Goal: Task Accomplishment & Management: Complete application form

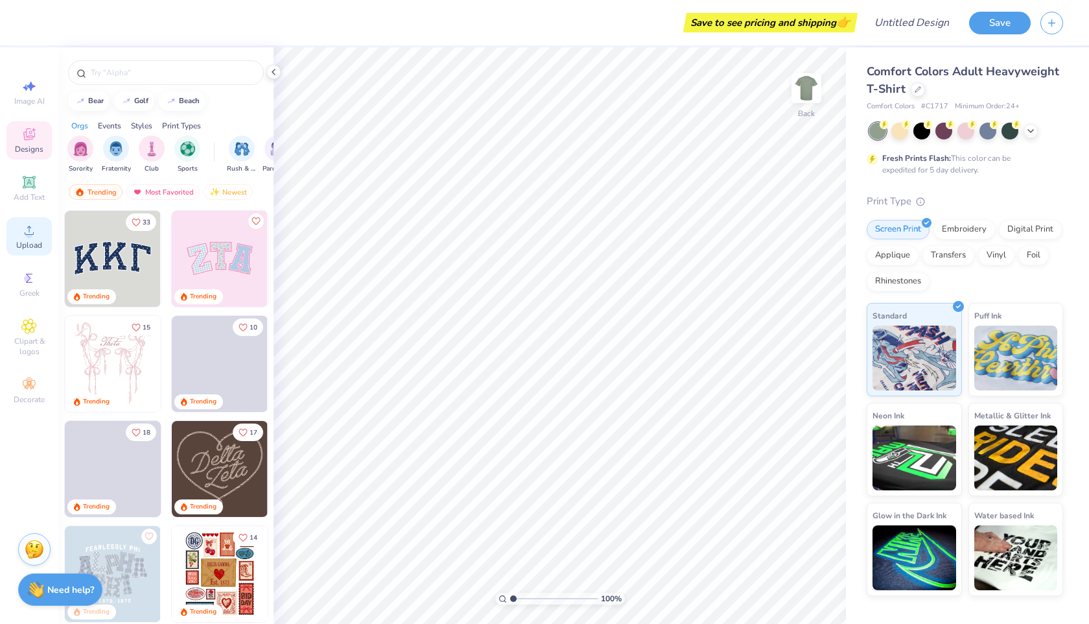
click at [24, 236] on icon at bounding box center [29, 230] width 16 height 16
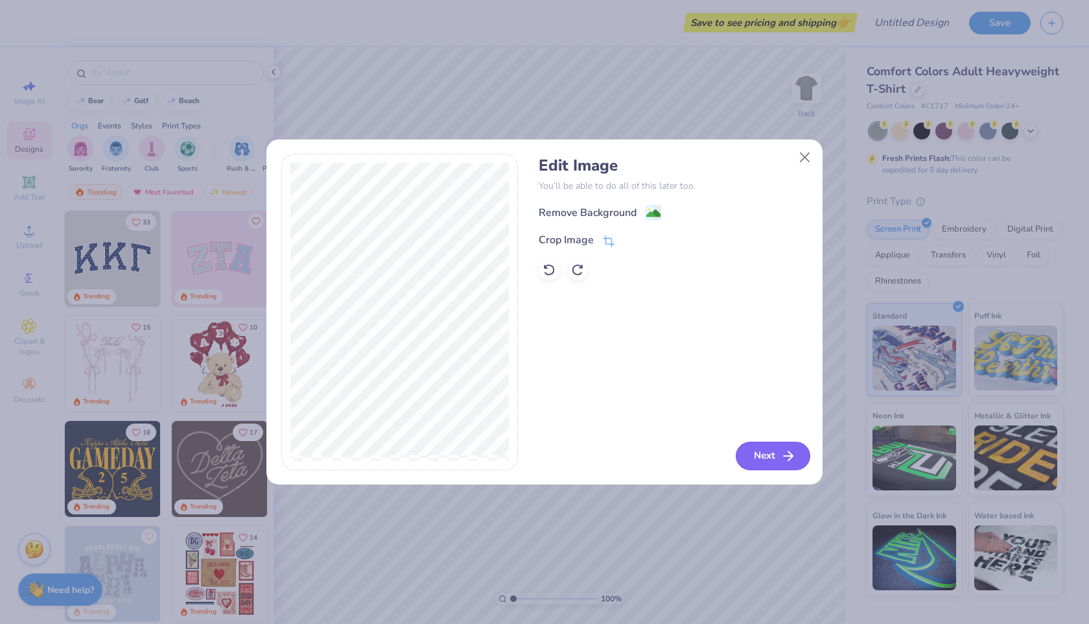
click at [762, 459] on button "Next" at bounding box center [773, 455] width 75 height 29
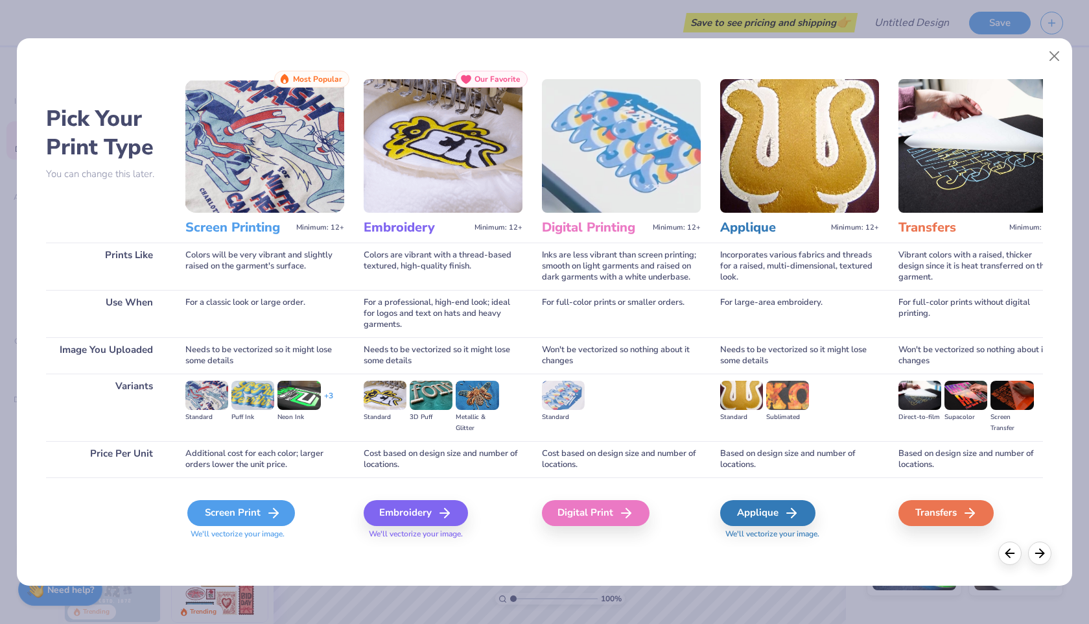
click at [263, 515] on div "Screen Print" at bounding box center [241, 513] width 108 height 26
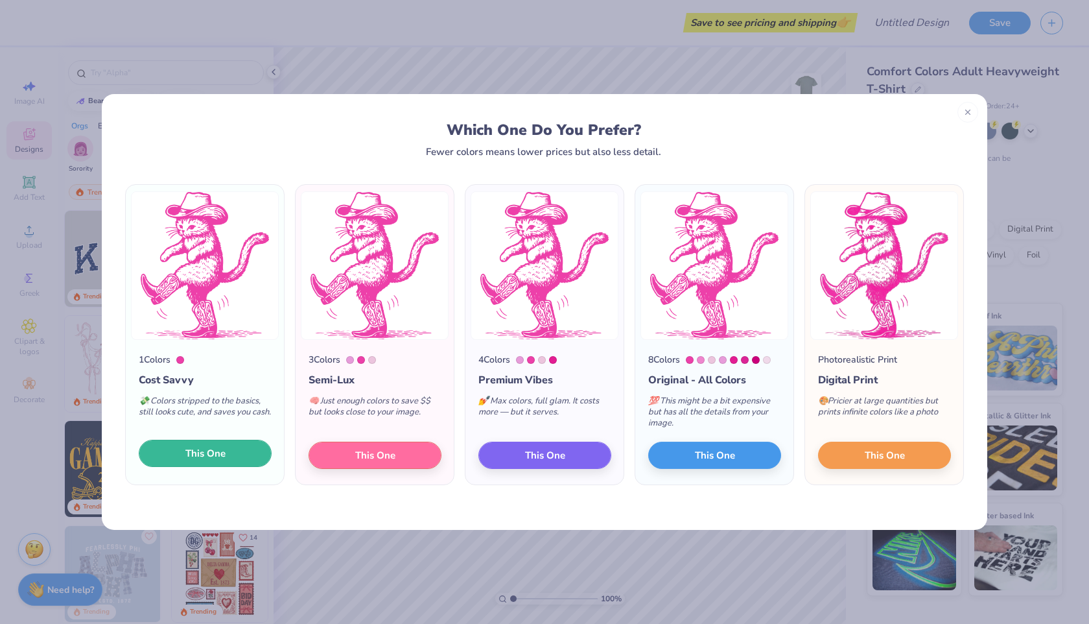
click at [189, 458] on span "This One" at bounding box center [205, 453] width 40 height 15
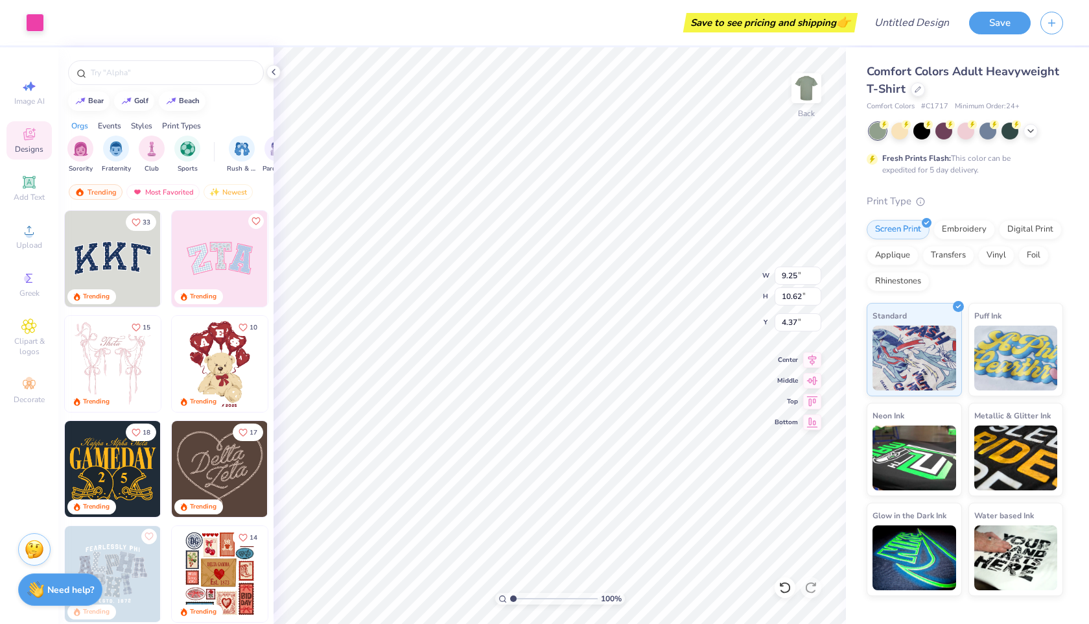
type input "9.25"
type input "10.62"
type input "3.00"
click at [960, 130] on div at bounding box center [965, 129] width 17 height 17
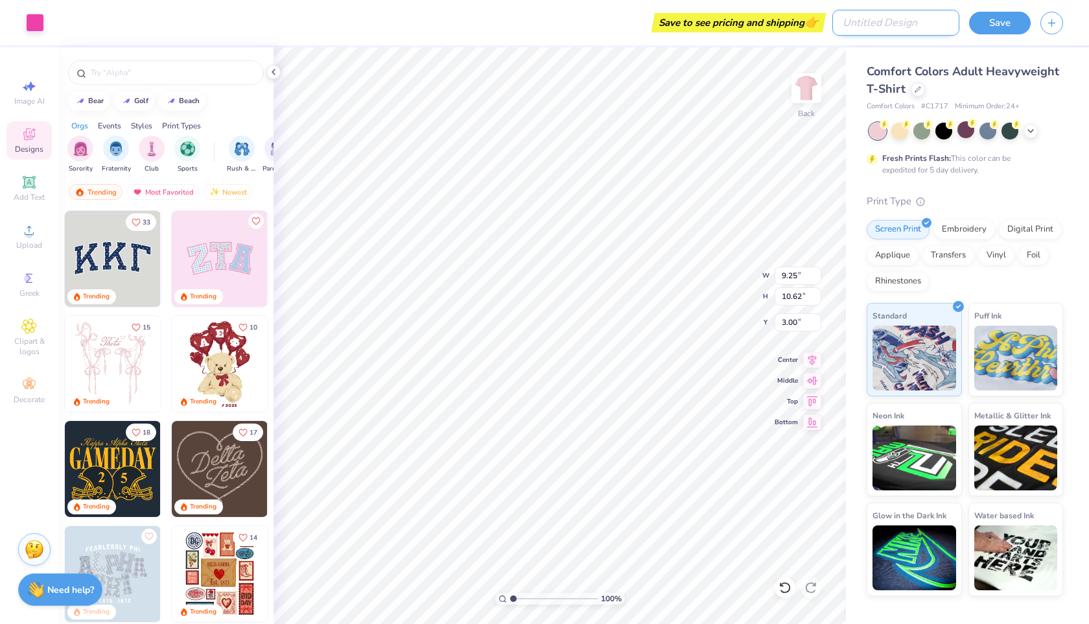
click at [914, 25] on input "Design Title" at bounding box center [895, 23] width 127 height 26
type input "cat"
click at [996, 21] on button "Save" at bounding box center [1000, 21] width 62 height 23
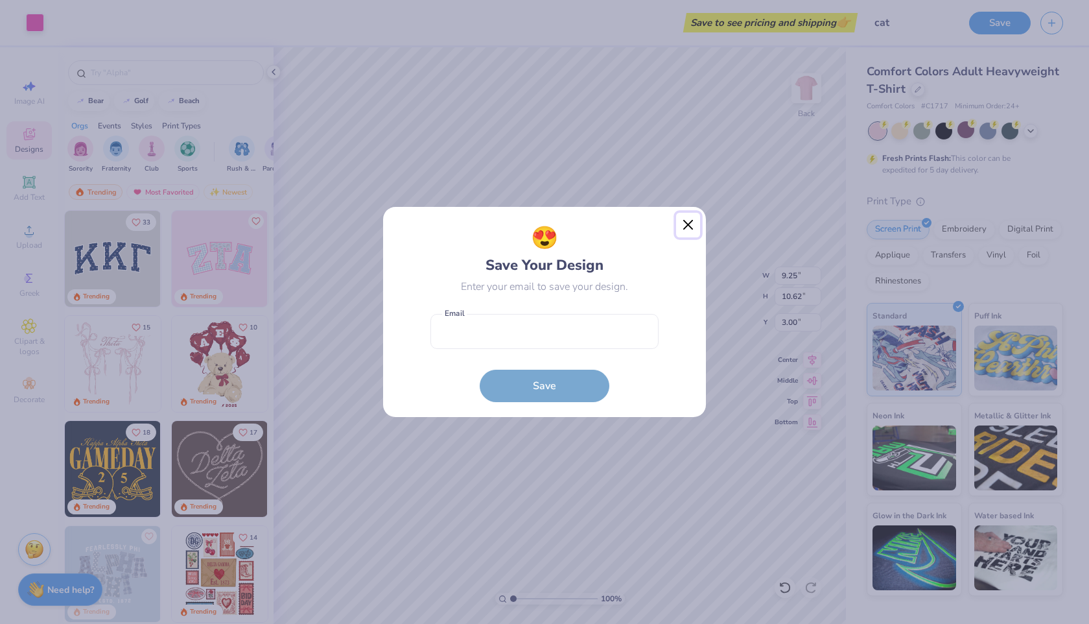
click at [688, 228] on button "Close" at bounding box center [688, 225] width 25 height 25
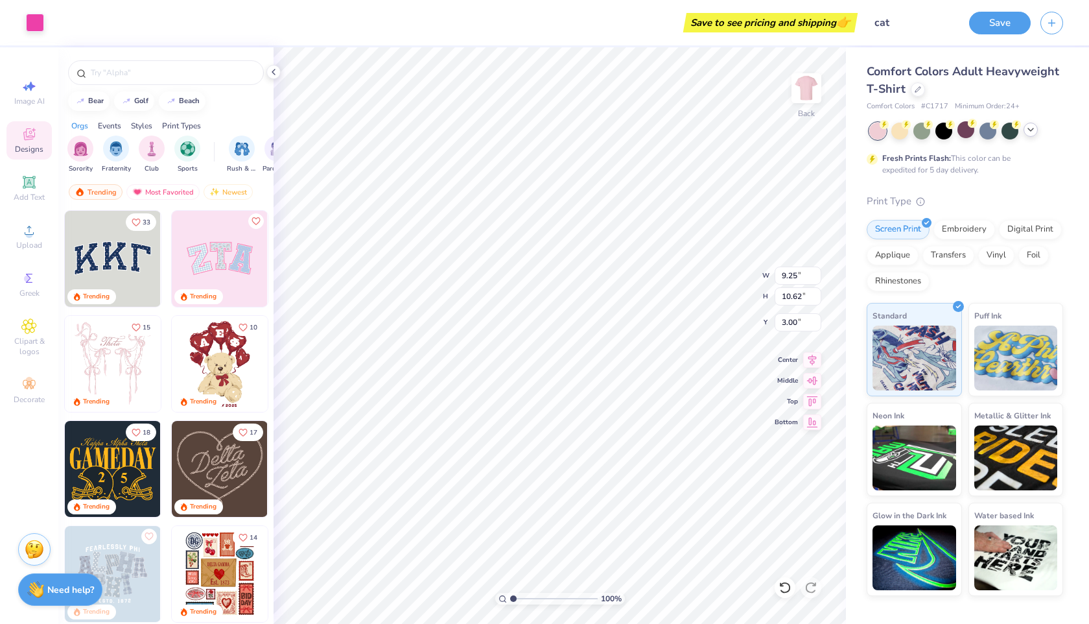
click at [1031, 131] on icon at bounding box center [1031, 129] width 10 height 10
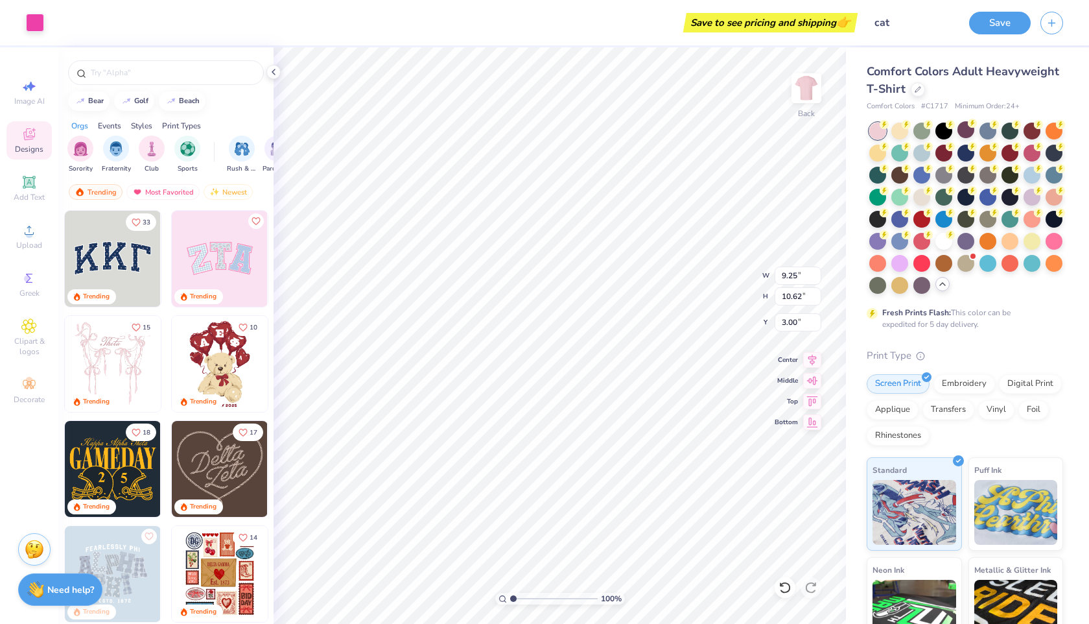
click at [977, 351] on div "Print Type" at bounding box center [965, 355] width 196 height 15
click at [1050, 23] on icon "button" at bounding box center [1051, 21] width 11 height 11
click at [1005, 23] on button "Save" at bounding box center [1000, 21] width 62 height 23
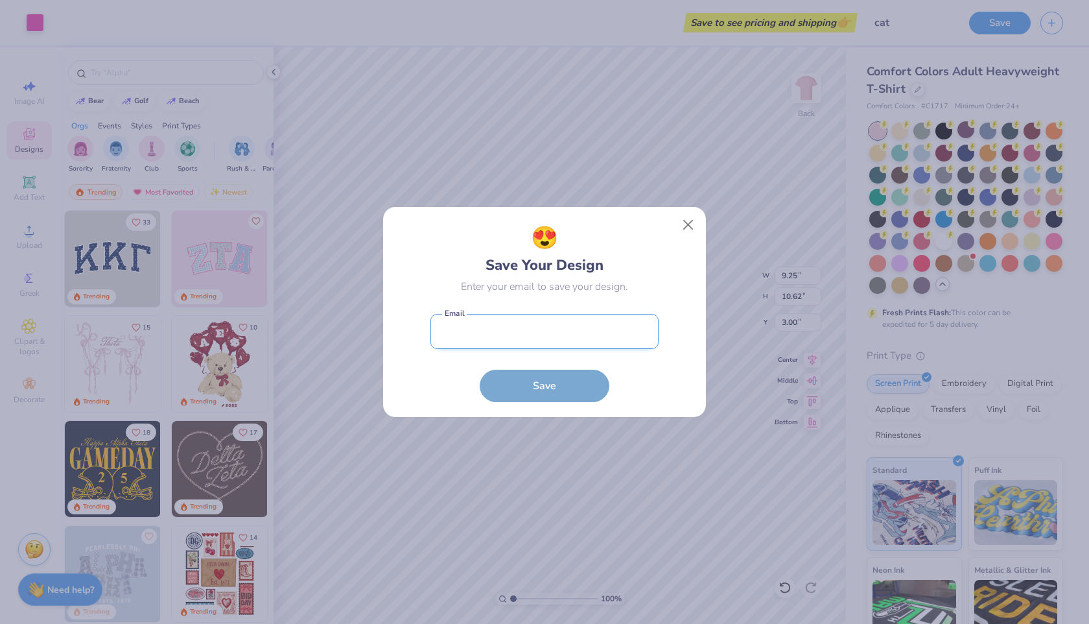
click at [607, 332] on input "email" at bounding box center [544, 332] width 228 height 36
type input "f"
type input "freeflows"
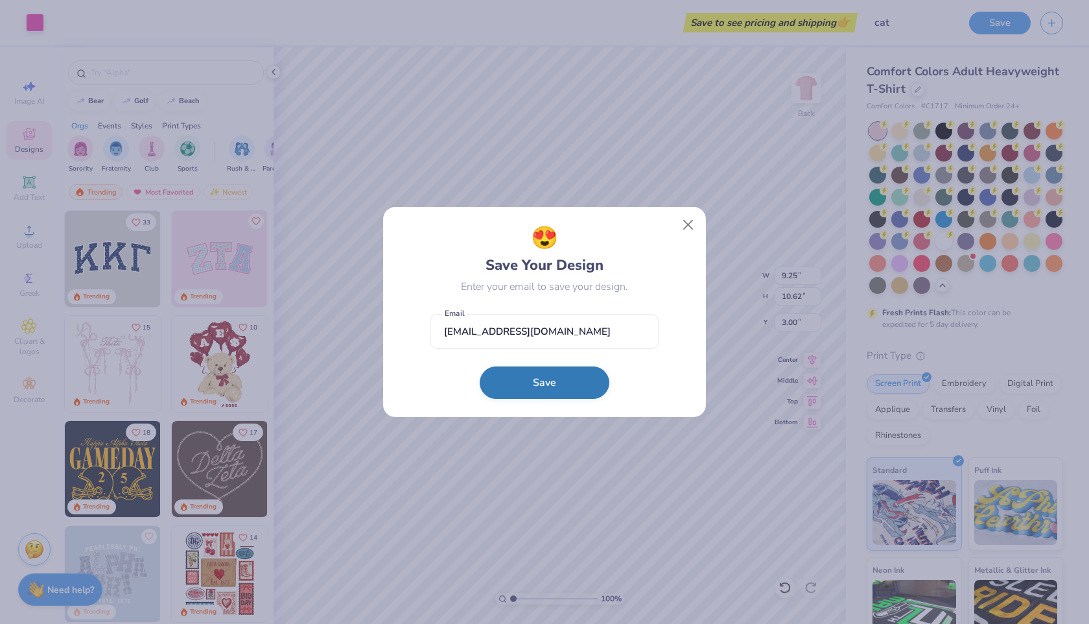
type input "freeflowstudio08@gmail.com"
click at [594, 388] on button "Save" at bounding box center [545, 382] width 130 height 32
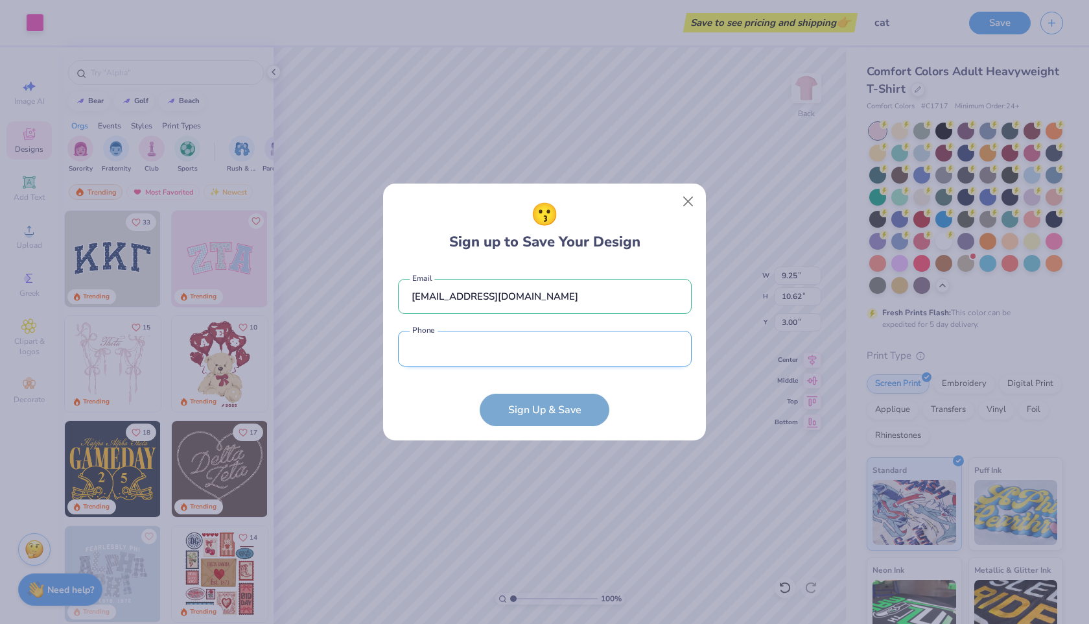
click at [571, 358] on input "tel" at bounding box center [545, 349] width 294 height 36
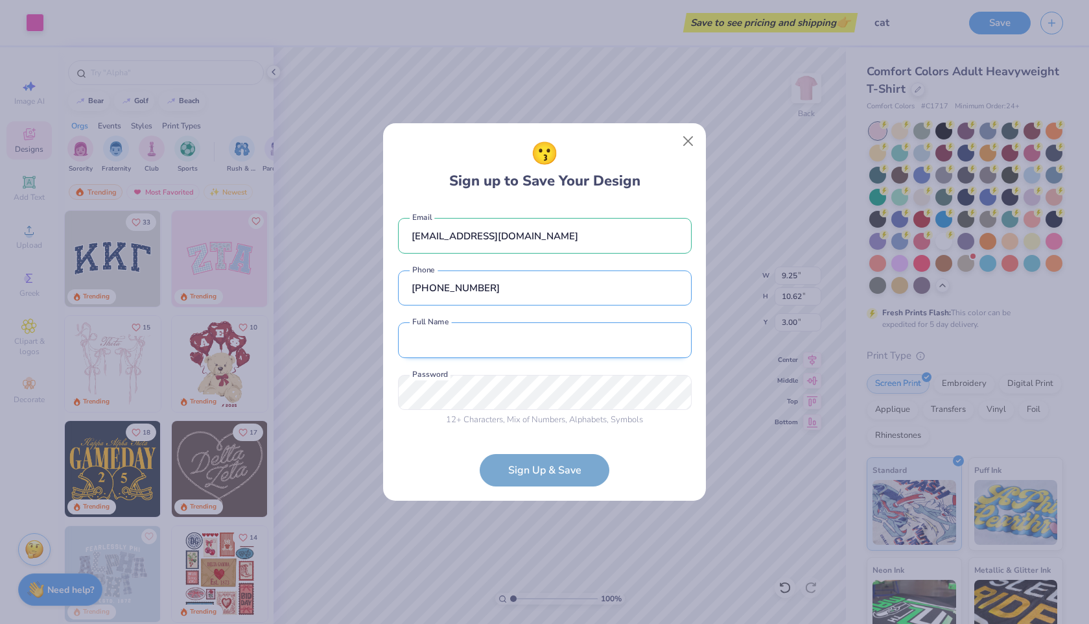
type input "(805) 717-8874"
click at [578, 340] on input "text" at bounding box center [545, 340] width 294 height 36
type input "Alek Cortez"
type input "(805) 717-8874"
click at [593, 464] on form "freeflowstudio08@gmail.com Email (805) 717-8874 Phone Alek Cortez Full Name 12 …" at bounding box center [545, 345] width 294 height 281
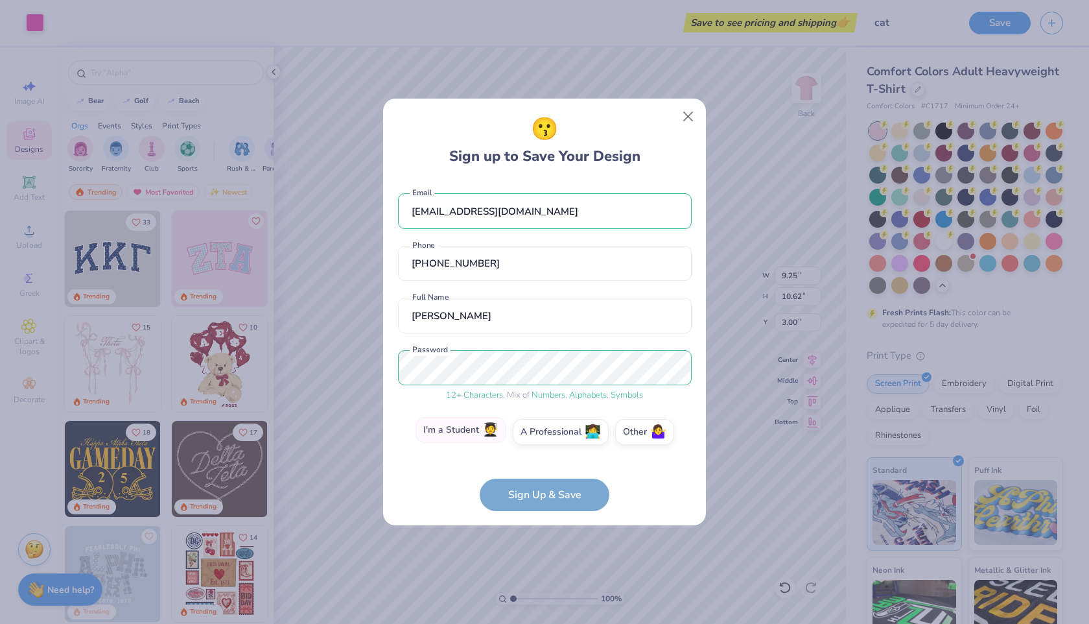
click at [469, 432] on label "I'm a Student 🧑‍🎓" at bounding box center [461, 430] width 91 height 26
click at [541, 432] on input "I'm a Student 🧑‍🎓" at bounding box center [545, 434] width 8 height 8
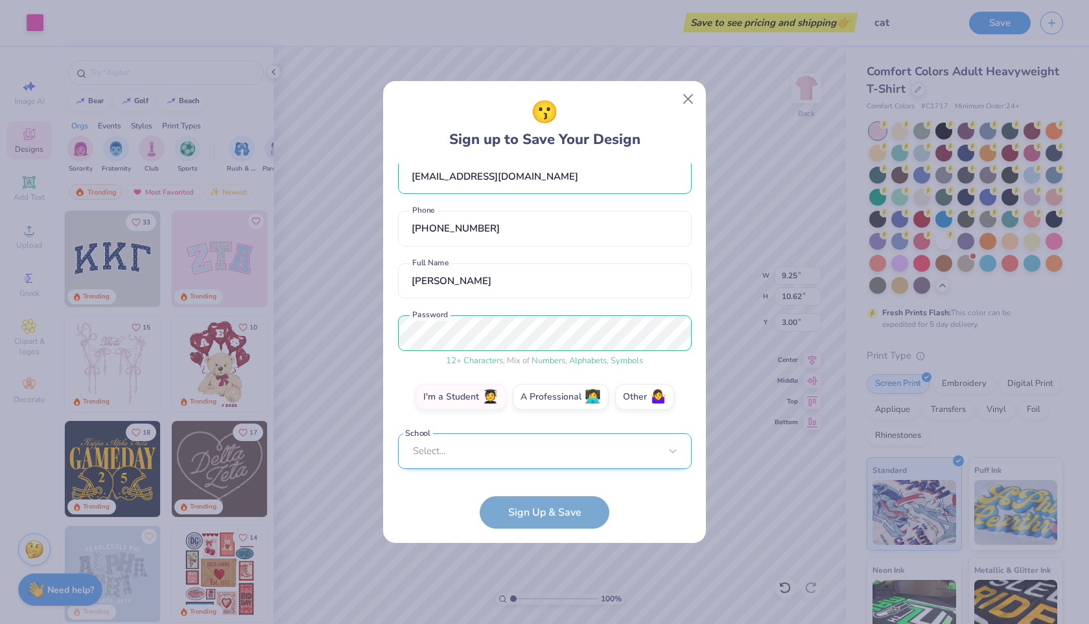
click at [493, 455] on div "Select..." at bounding box center [545, 451] width 294 height 36
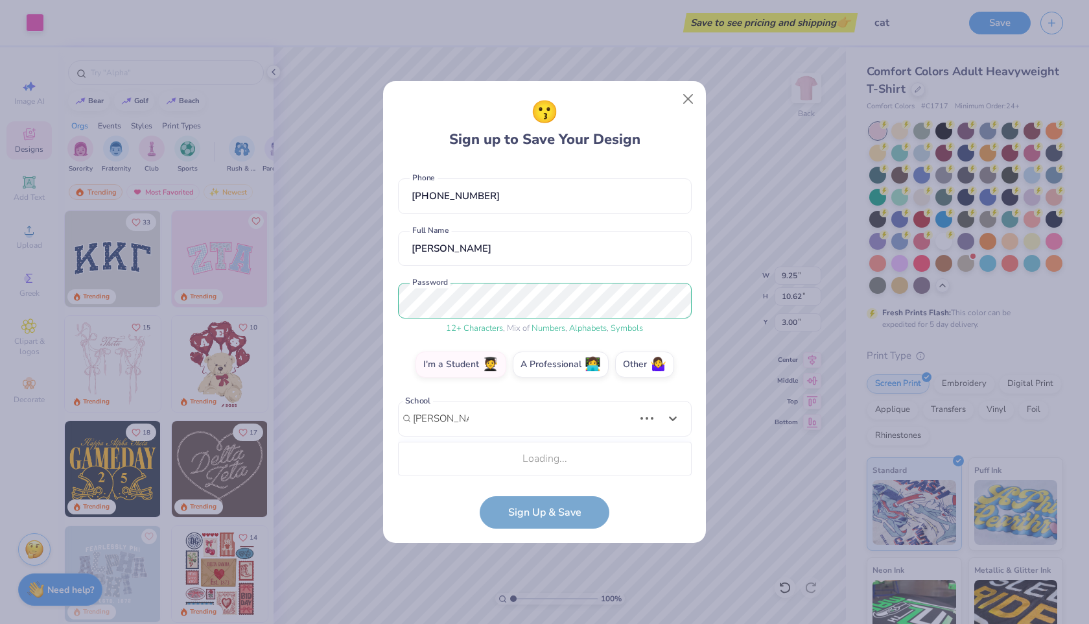
type input "allan hancock"
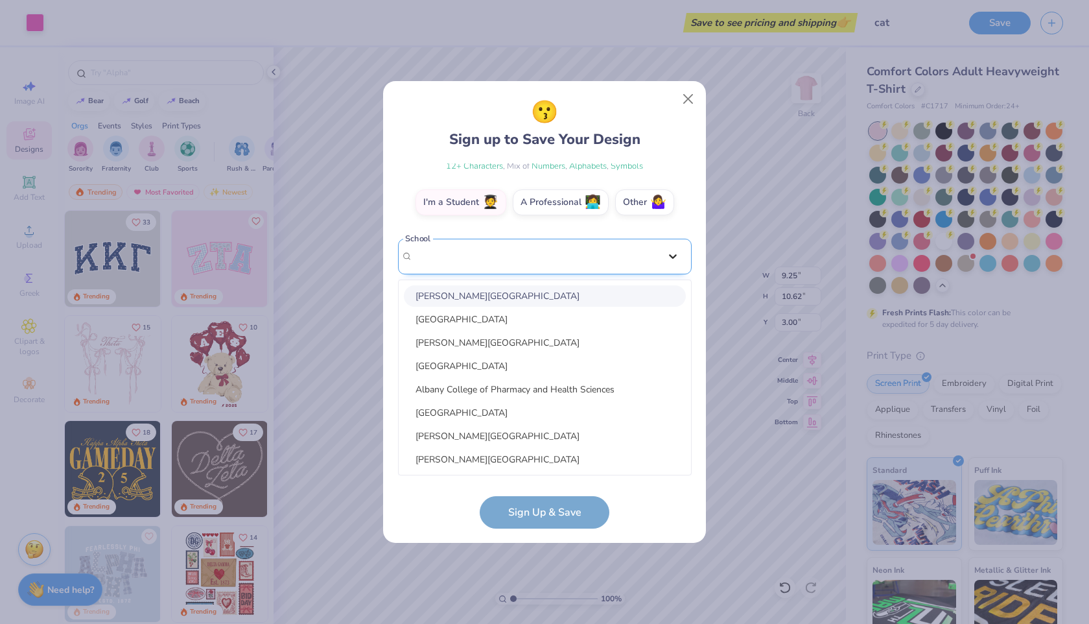
scroll to position [18, 0]
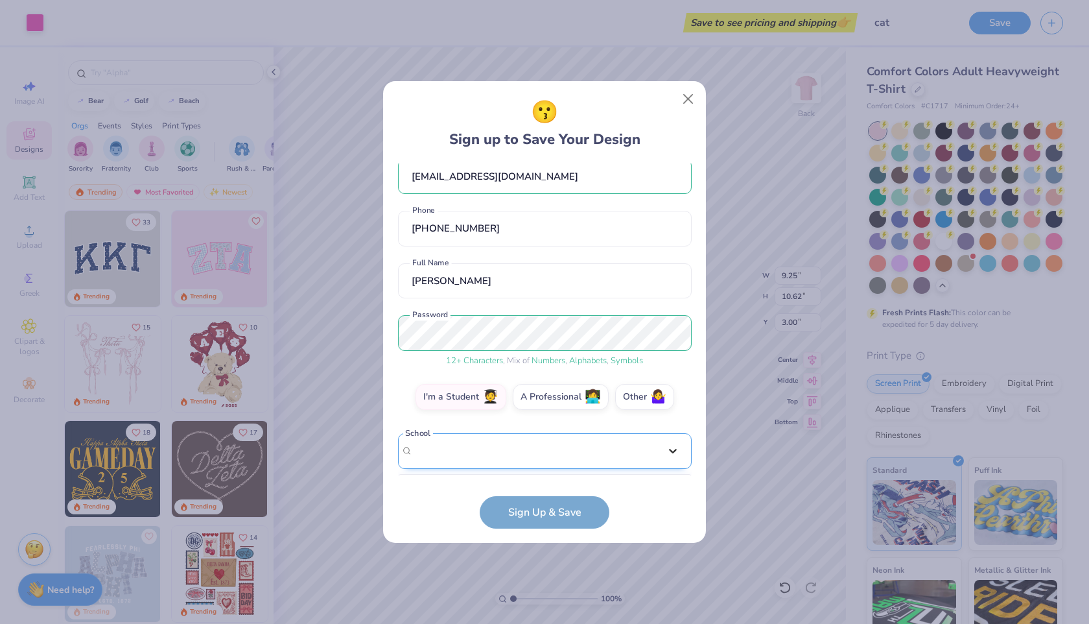
click at [672, 259] on div "freeflowstudio08@gmail.com Email (805) 717-8874 Phone Alek Cortez Full Name 12 …" at bounding box center [545, 319] width 294 height 312
click at [556, 454] on div "Select is focused ,type to refine list, press Down to open the menu, Select..." at bounding box center [545, 451] width 294 height 36
click at [625, 201] on div "freeflowstudio08@gmail.com Email (805) 717-8874 Phone Alek Cortez Full Name 12 …" at bounding box center [545, 319] width 294 height 312
click at [628, 398] on label "Other 🤷‍♀️" at bounding box center [644, 395] width 59 height 26
click at [549, 414] on input "Other 🤷‍♀️" at bounding box center [545, 418] width 8 height 8
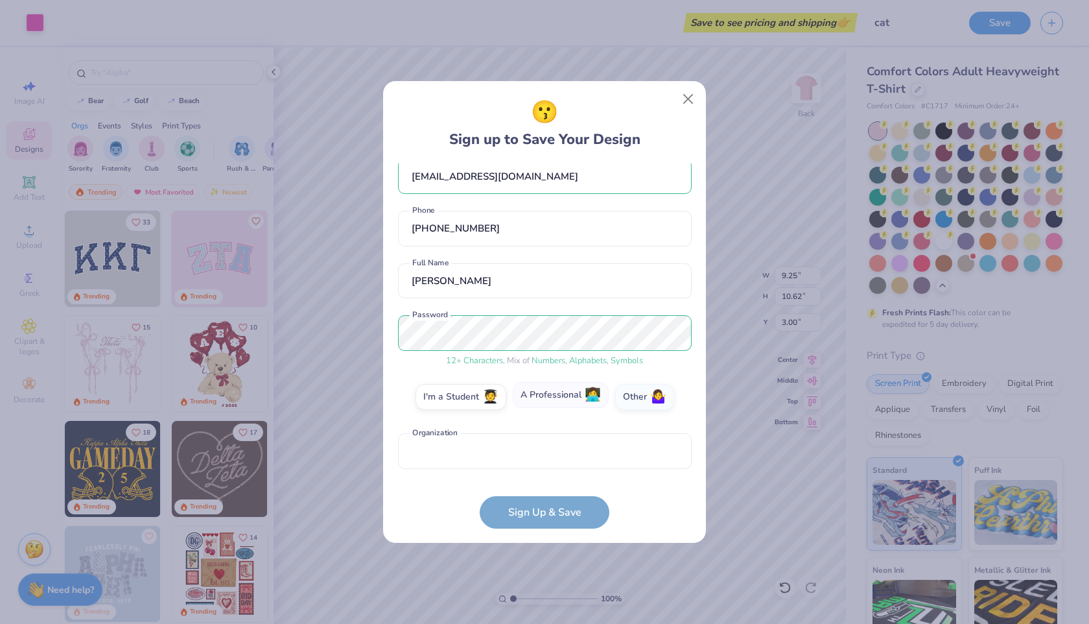
click at [567, 399] on label "A Professional 👩‍💻" at bounding box center [561, 395] width 96 height 26
click at [549, 414] on input "A Professional 👩‍💻" at bounding box center [545, 418] width 8 height 8
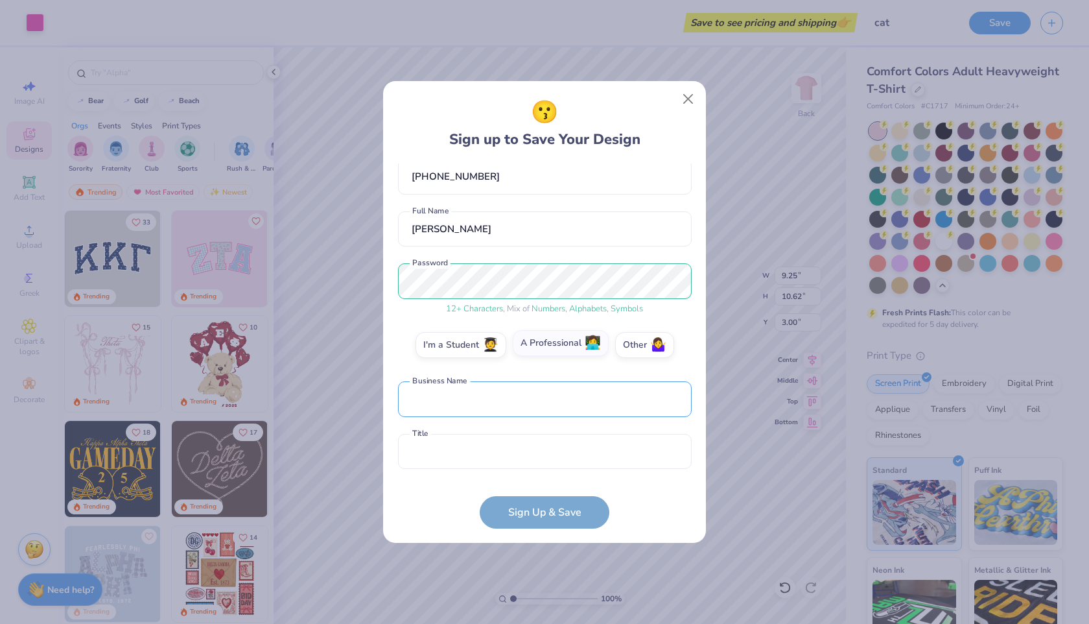
click at [567, 399] on input "text" at bounding box center [545, 399] width 294 height 36
type input "Focus"
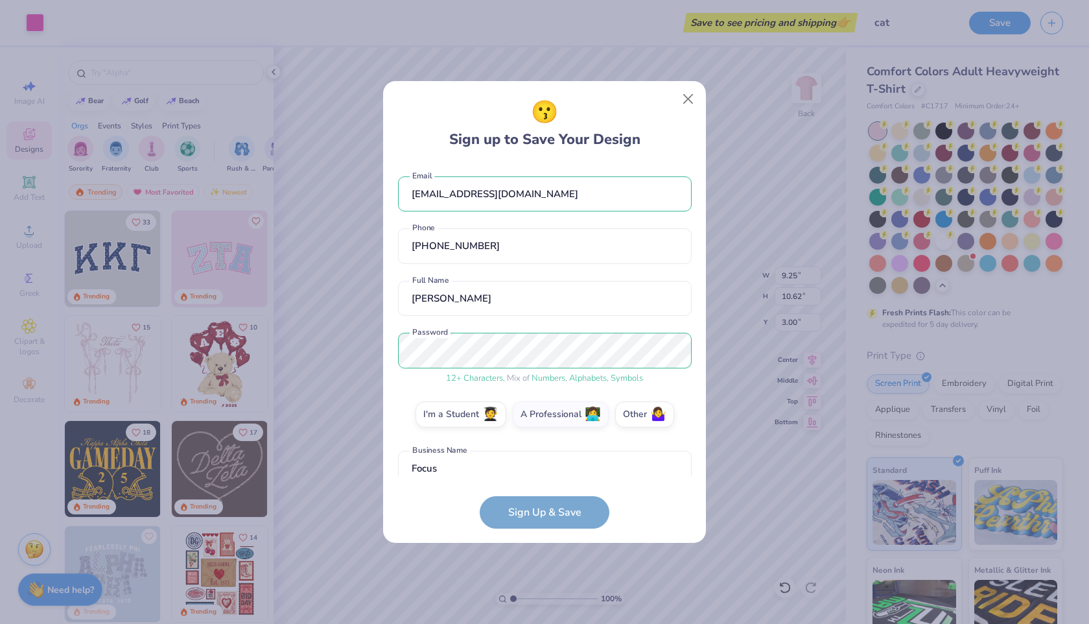
scroll to position [69, 0]
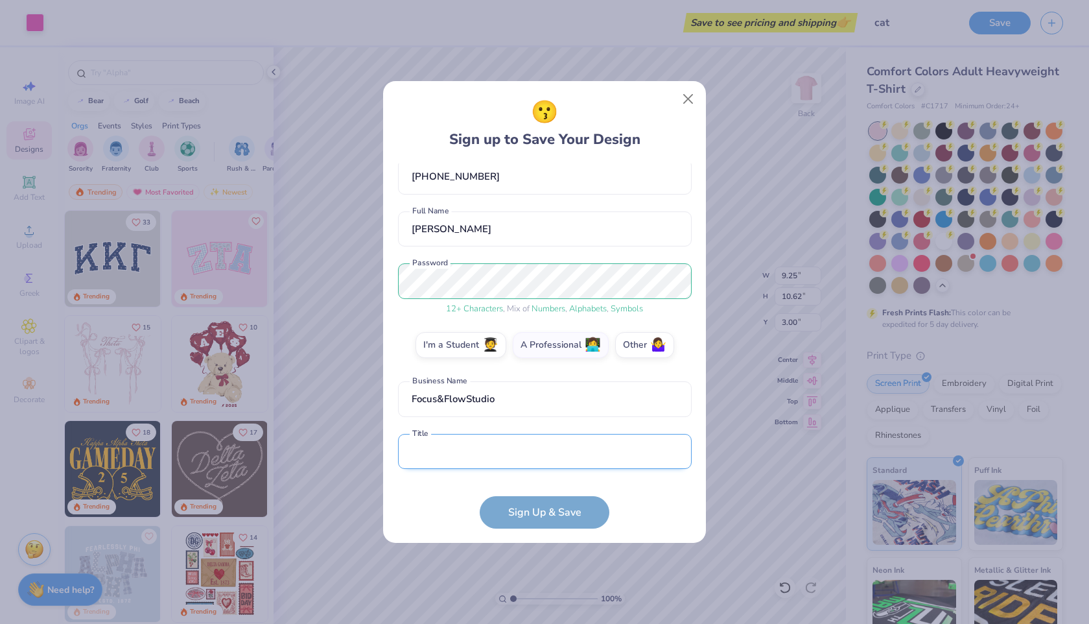
type input "Focus&FlowStudio"
click at [573, 458] on input "text" at bounding box center [545, 452] width 294 height 36
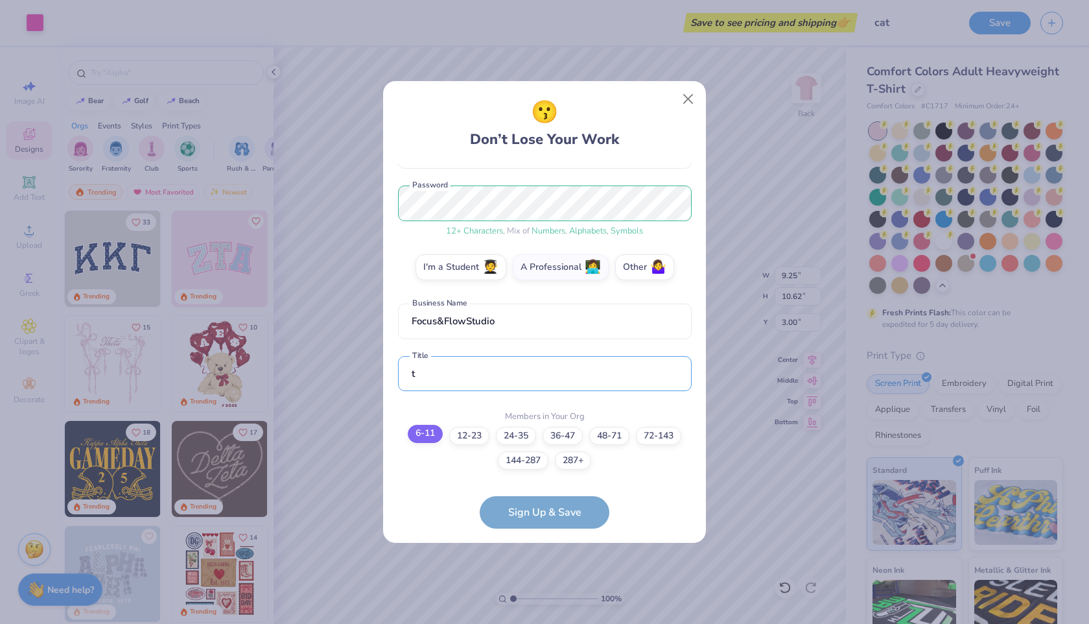
type input "t"
click at [412, 431] on label "6-11" at bounding box center [425, 434] width 35 height 18
click at [541, 591] on input "6-11" at bounding box center [545, 595] width 8 height 8
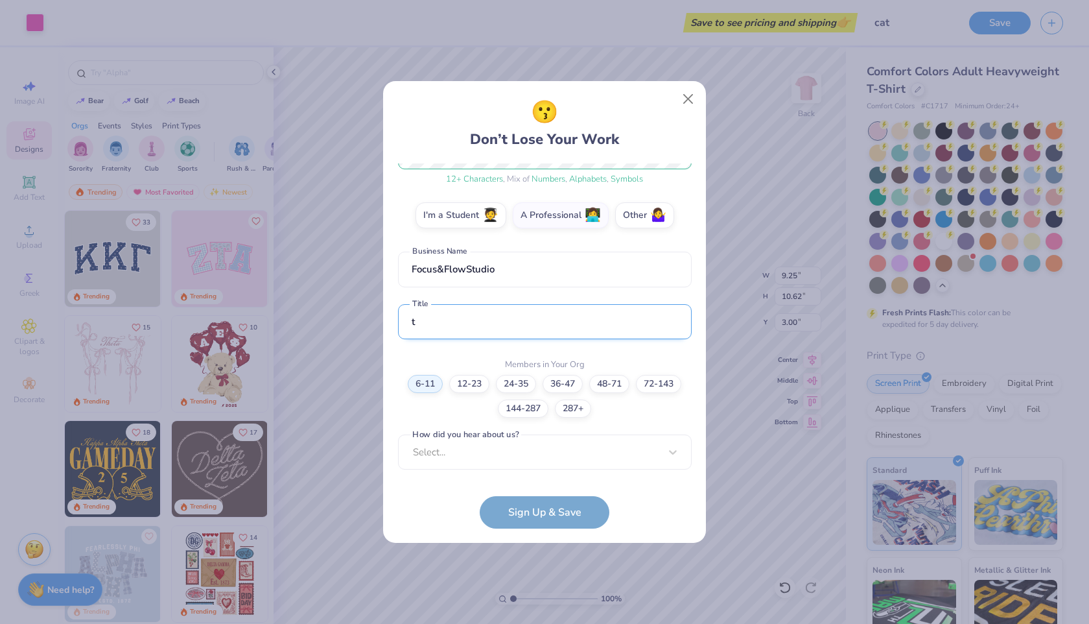
click at [451, 323] on input "t" at bounding box center [545, 322] width 294 height 36
type input "T-shirt Design catalog"
click at [445, 462] on div "option Pinterest focused, 1 of 15. 15 results available. Use Up and Down to cho…" at bounding box center [545, 552] width 294 height 237
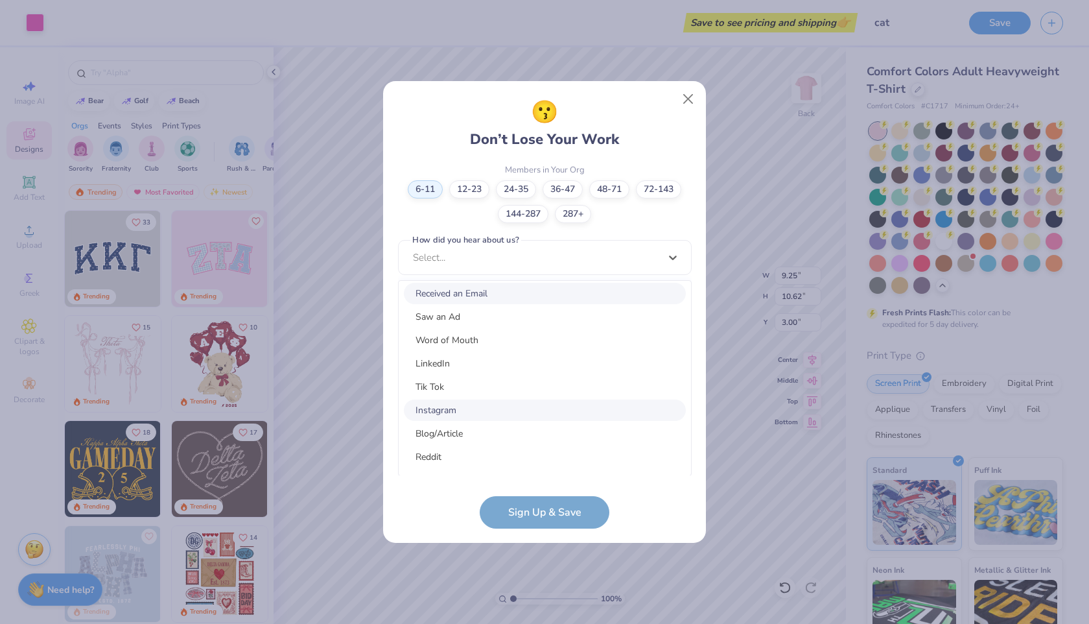
scroll to position [164, 0]
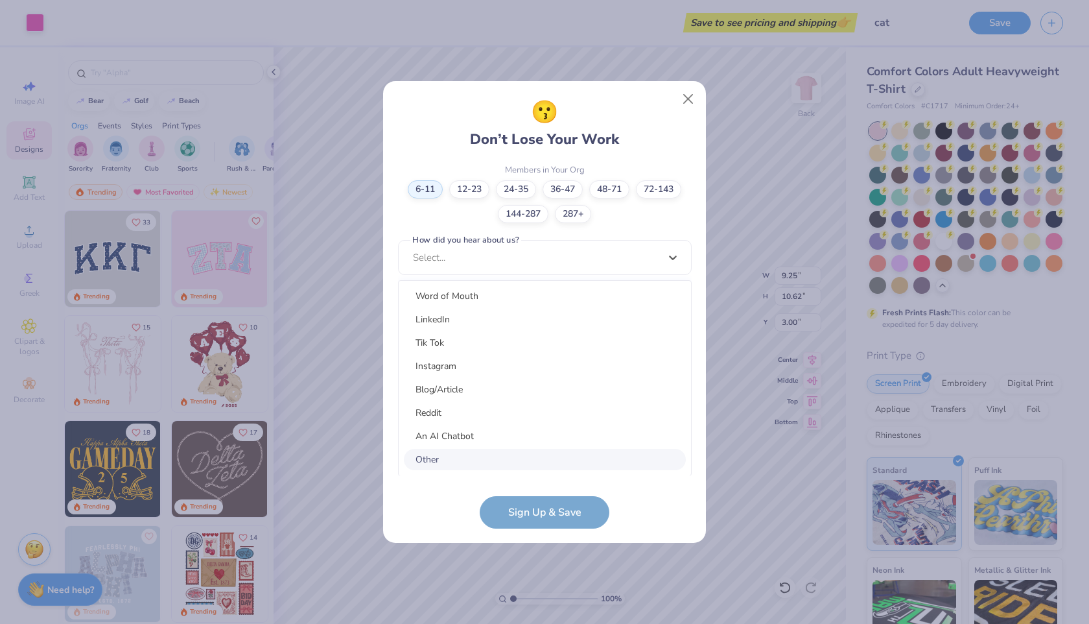
click at [449, 456] on div "Other" at bounding box center [545, 459] width 282 height 21
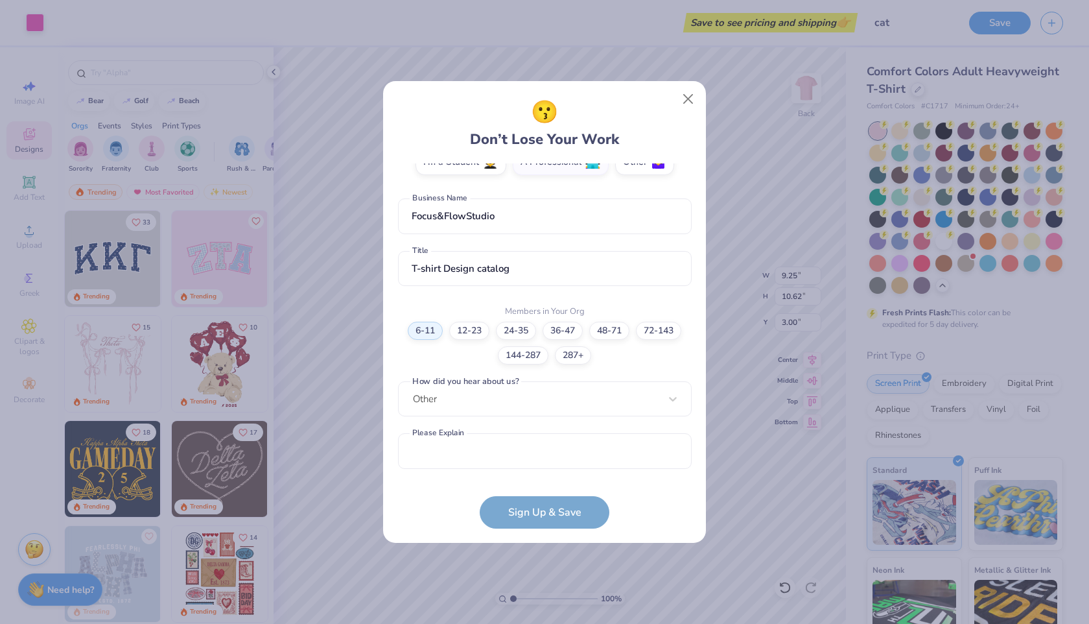
scroll to position [252, 0]
click at [449, 456] on input "text" at bounding box center [545, 452] width 294 height 36
type input "etsy"
click at [545, 513] on button "Sign Up & Save" at bounding box center [545, 509] width 130 height 32
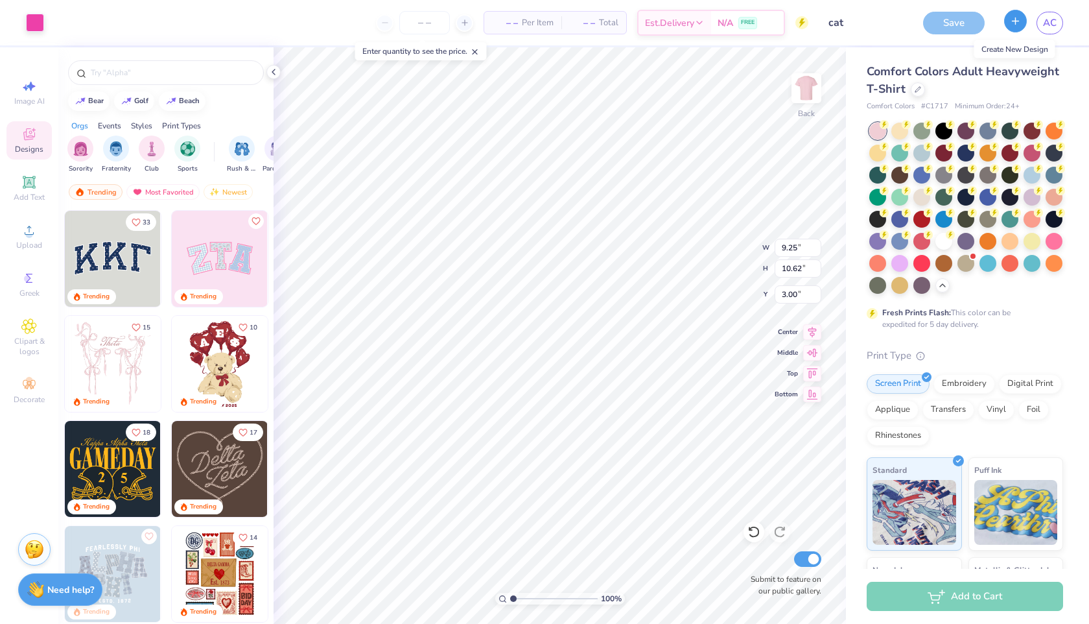
click at [1015, 26] on button "button" at bounding box center [1015, 21] width 23 height 23
click at [956, 23] on div "Save" at bounding box center [954, 23] width 62 height 23
click at [949, 19] on div "Save" at bounding box center [954, 23] width 62 height 23
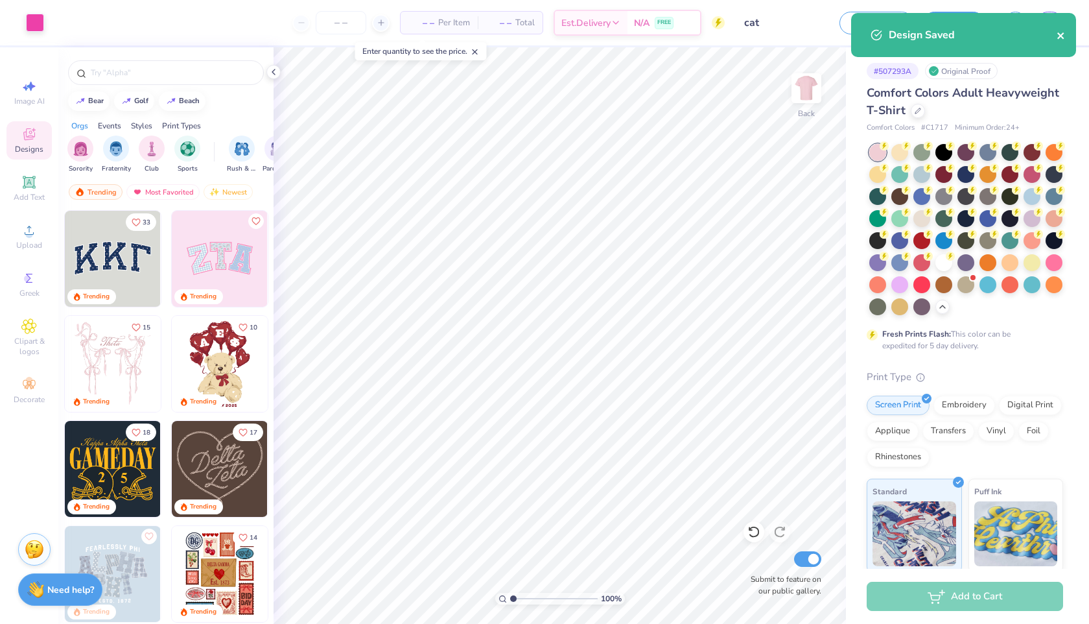
click at [1062, 36] on icon "close" at bounding box center [1061, 35] width 9 height 10
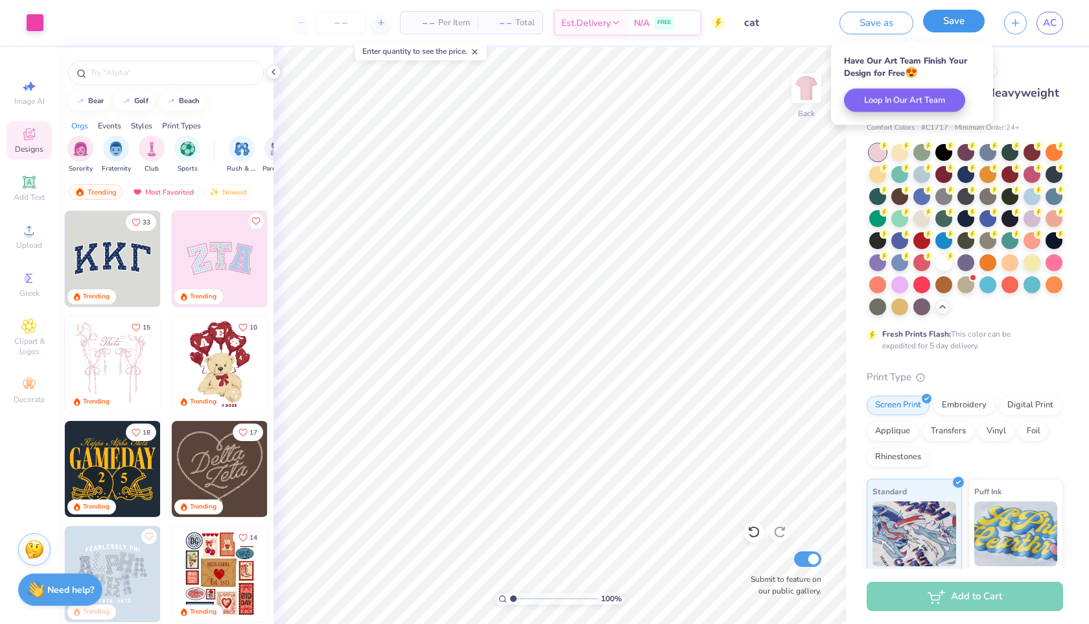
click at [964, 24] on button "Save" at bounding box center [954, 21] width 62 height 23
click at [1017, 27] on button "button" at bounding box center [1015, 21] width 23 height 23
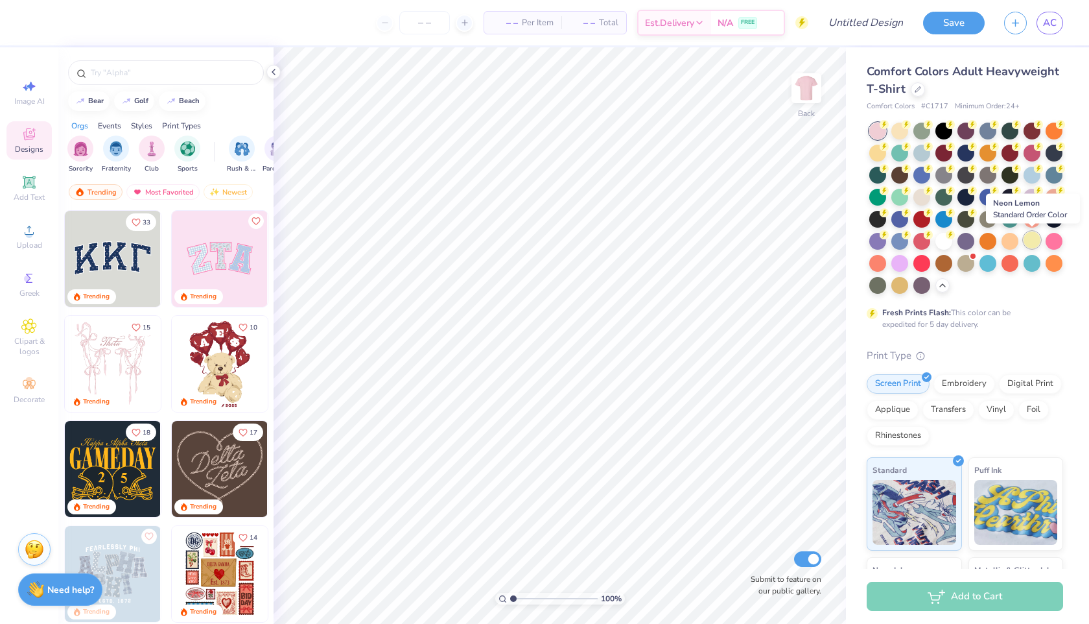
click at [1029, 242] on div at bounding box center [1032, 239] width 17 height 17
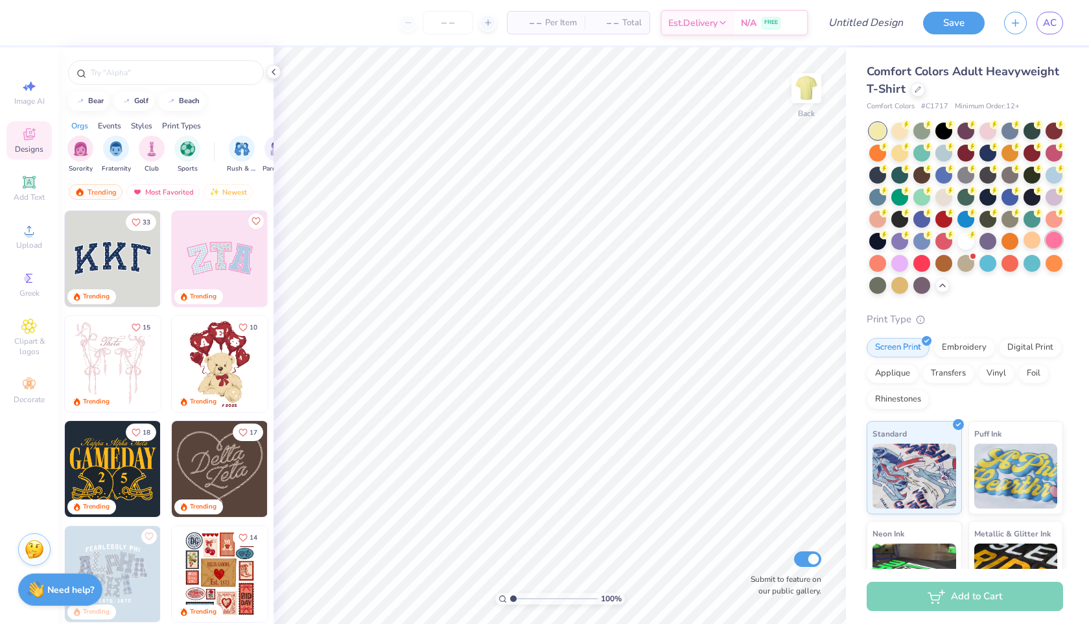
click at [1052, 242] on div at bounding box center [1054, 239] width 17 height 17
click at [1032, 263] on div at bounding box center [1032, 261] width 17 height 17
click at [902, 130] on div at bounding box center [899, 129] width 17 height 17
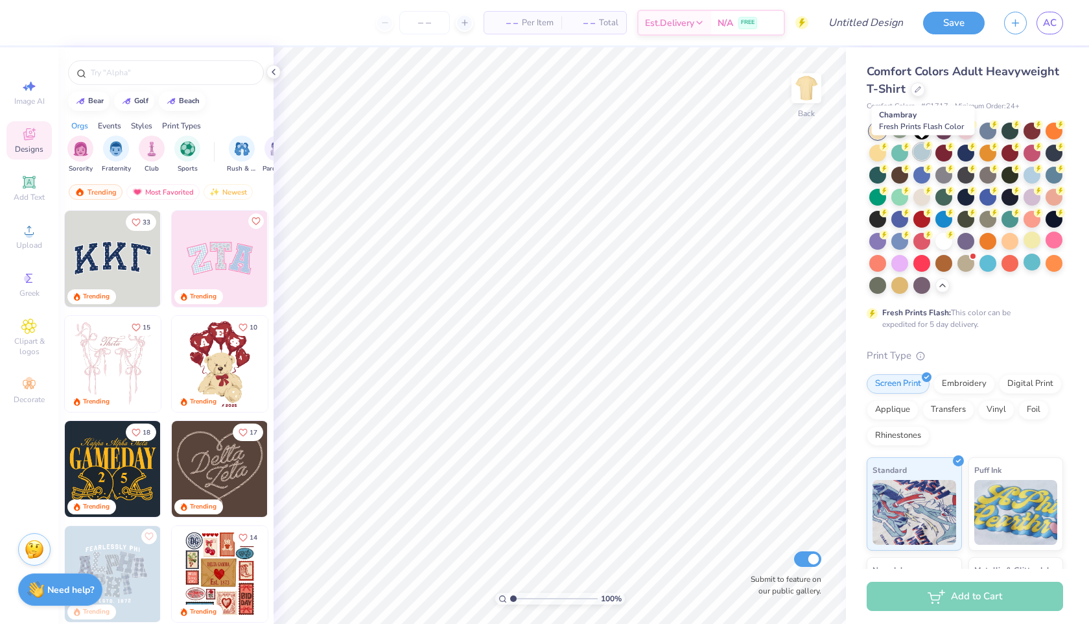
click at [921, 153] on div at bounding box center [921, 151] width 17 height 17
click at [920, 132] on div at bounding box center [921, 129] width 17 height 17
click at [900, 194] on div at bounding box center [899, 195] width 17 height 17
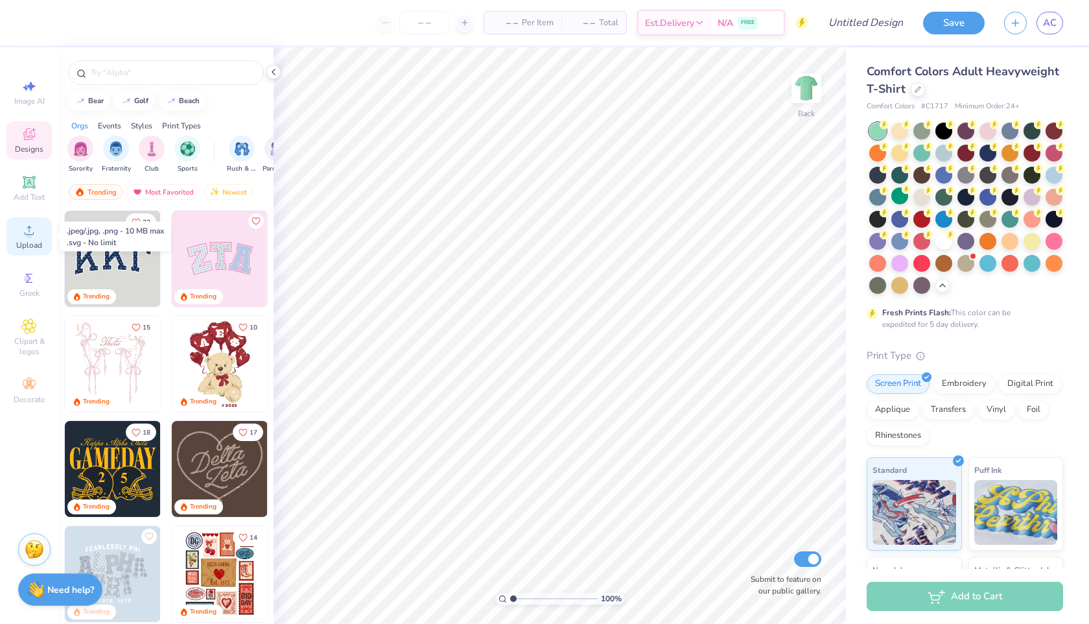
click at [31, 239] on div "Upload" at bounding box center [28, 236] width 45 height 38
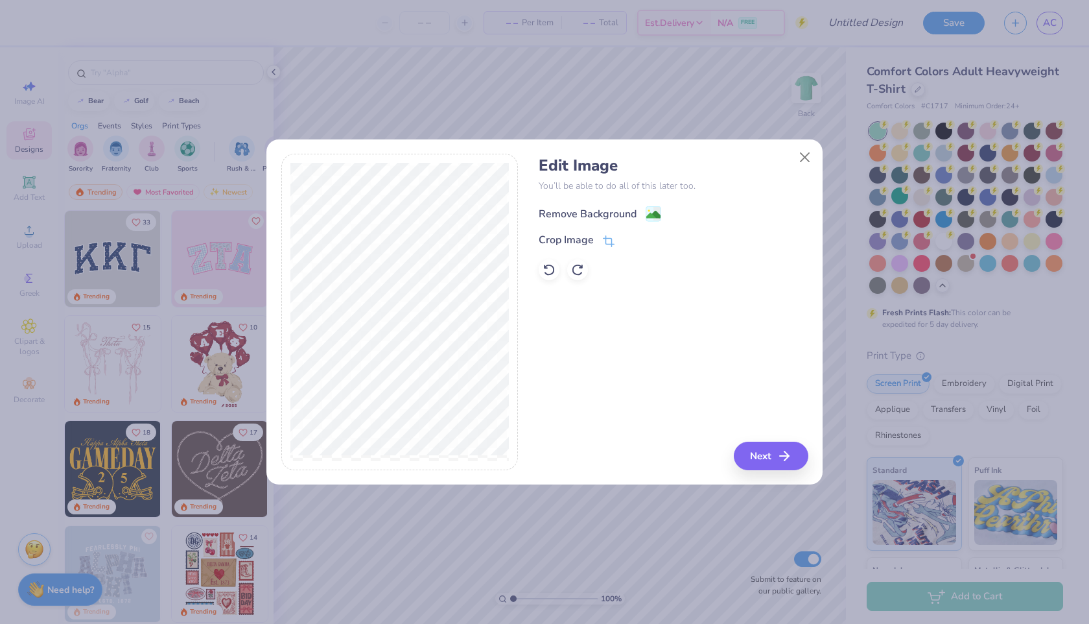
click at [616, 214] on div "Remove Background" at bounding box center [588, 214] width 98 height 16
